Goal: Task Accomplishment & Management: Manage account settings

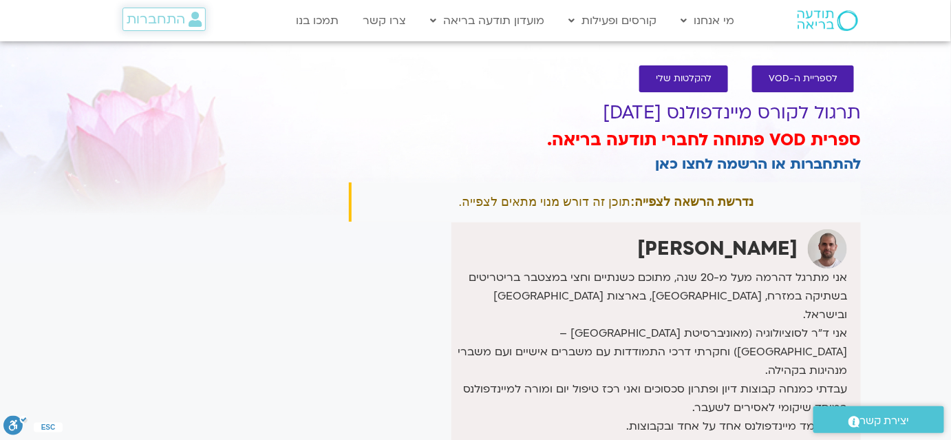
click at [167, 14] on span "התחברות" at bounding box center [156, 19] width 58 height 15
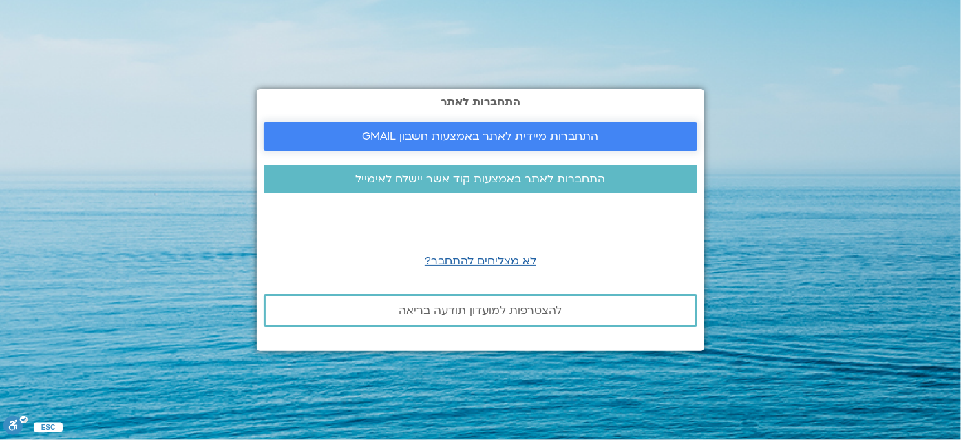
click at [431, 136] on span "התחברות מיידית לאתר באמצעות חשבון GMAIL" at bounding box center [481, 136] width 236 height 12
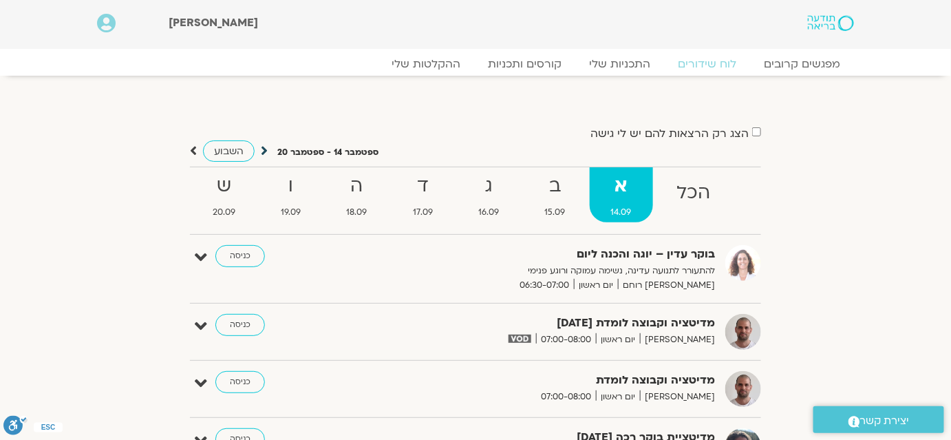
click at [264, 151] on icon at bounding box center [264, 151] width 7 height 14
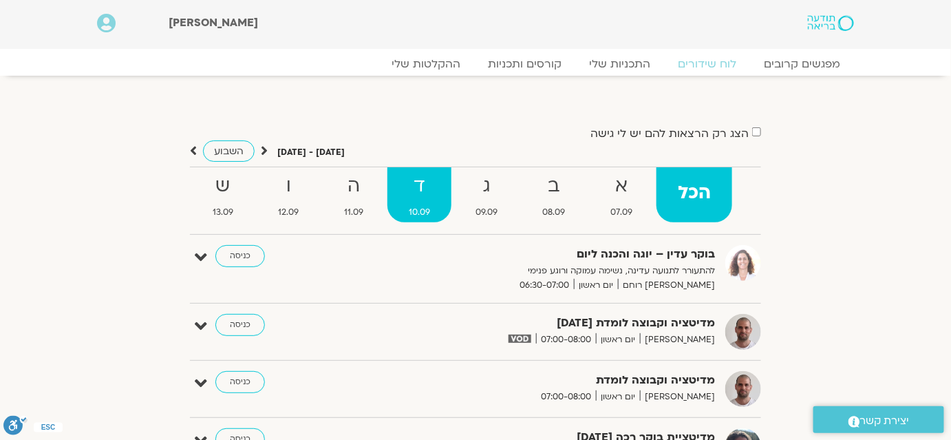
click at [425, 182] on strong "ד" at bounding box center [419, 186] width 64 height 31
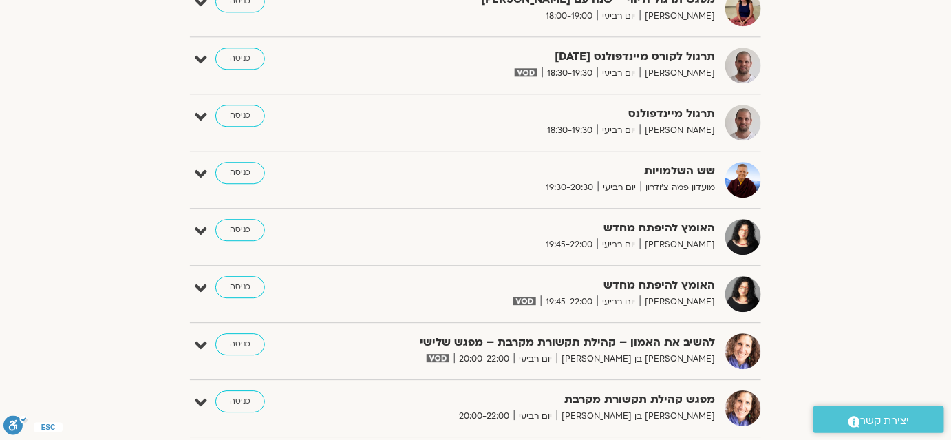
scroll to position [1063, 0]
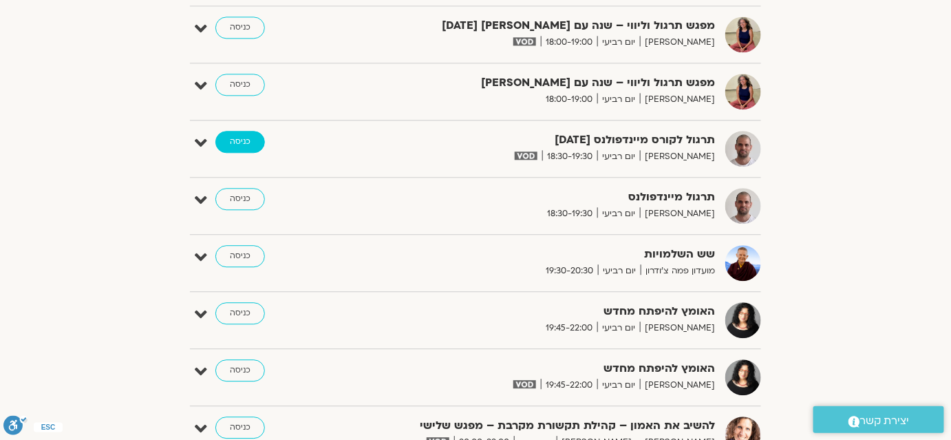
click at [243, 144] on link "כניסה" at bounding box center [240, 142] width 50 height 22
